Goal: Check status

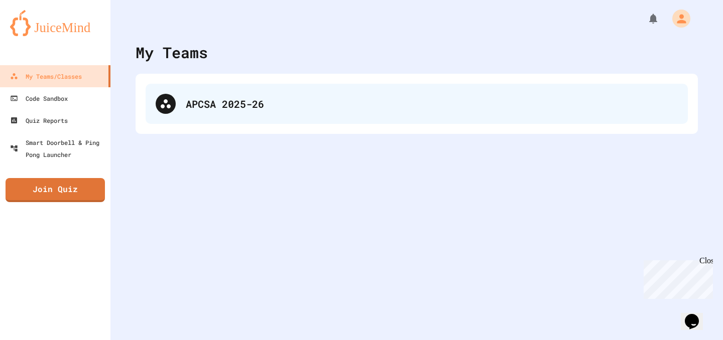
click at [326, 87] on div "APCSA 2025-26" at bounding box center [417, 104] width 542 height 40
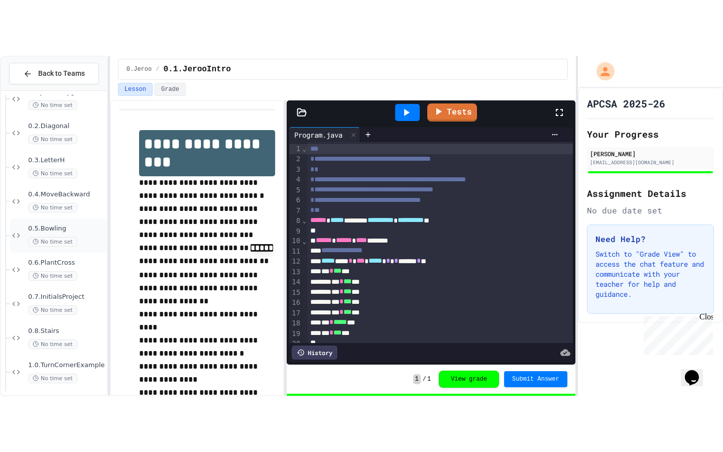
scroll to position [96, 0]
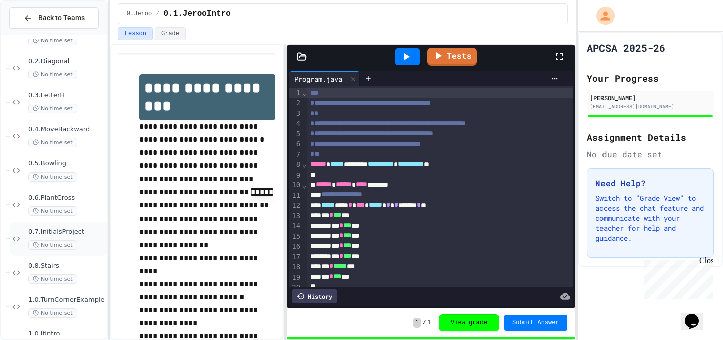
click at [65, 242] on span "No time set" at bounding box center [52, 245] width 49 height 10
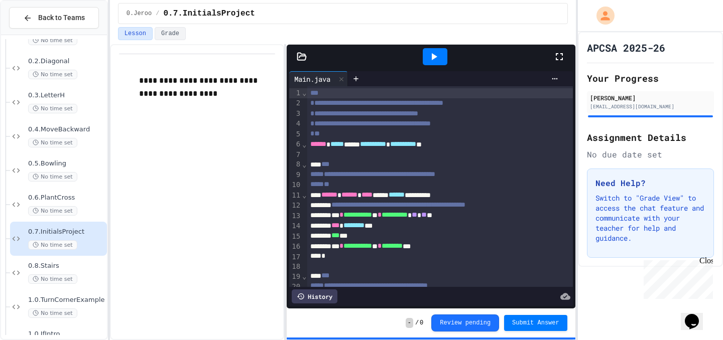
click at [441, 46] on div at bounding box center [435, 56] width 35 height 27
click at [438, 50] on div at bounding box center [435, 56] width 25 height 17
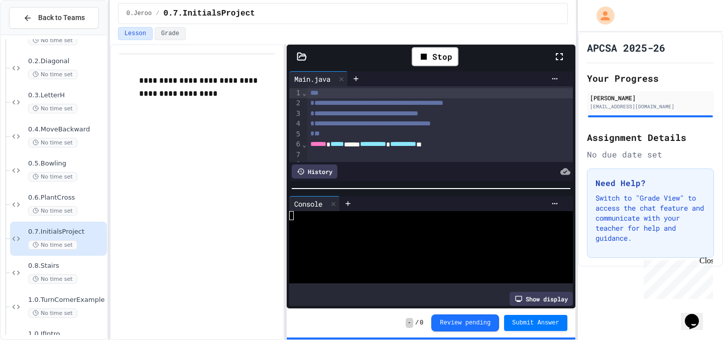
click at [550, 50] on div "Stop" at bounding box center [435, 56] width 236 height 29
click at [552, 51] on div "Stop" at bounding box center [435, 56] width 236 height 29
click at [557, 51] on icon at bounding box center [559, 57] width 12 height 12
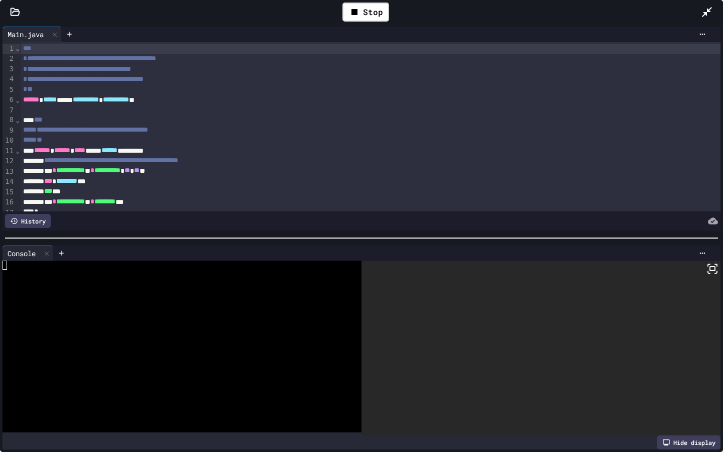
click at [713, 272] on icon at bounding box center [712, 268] width 12 height 12
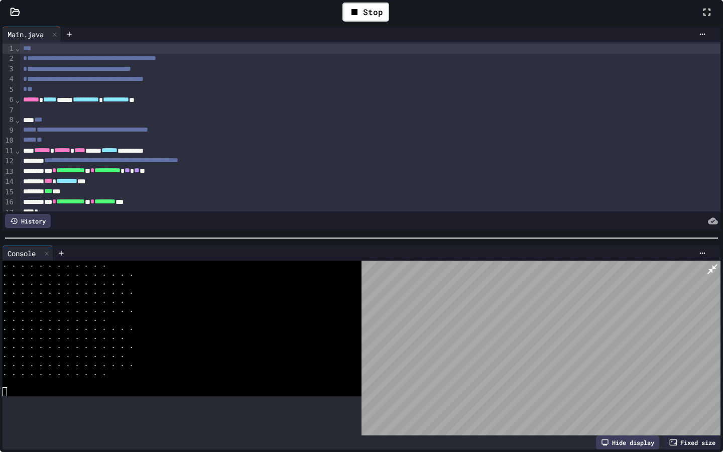
scroll to position [2593, 0]
